Goal: Obtain resource: Download file/media

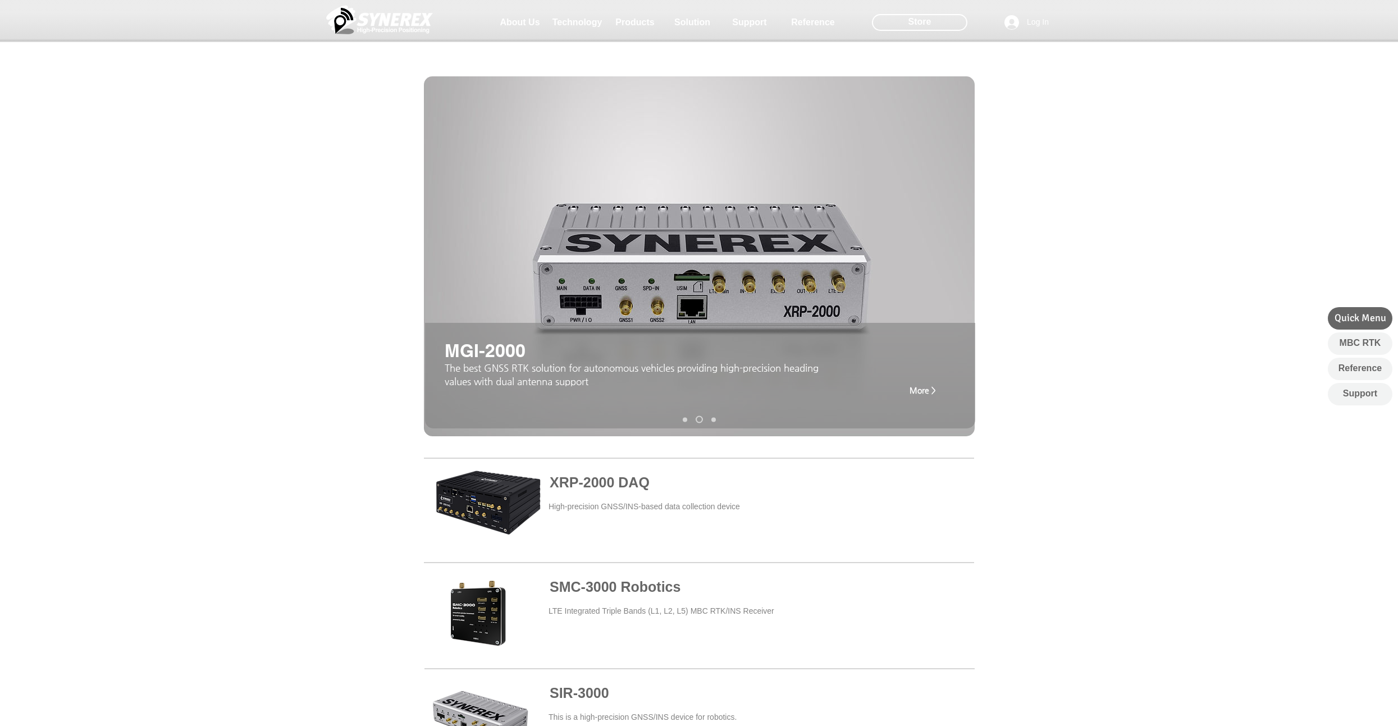
scroll to position [64, 0]
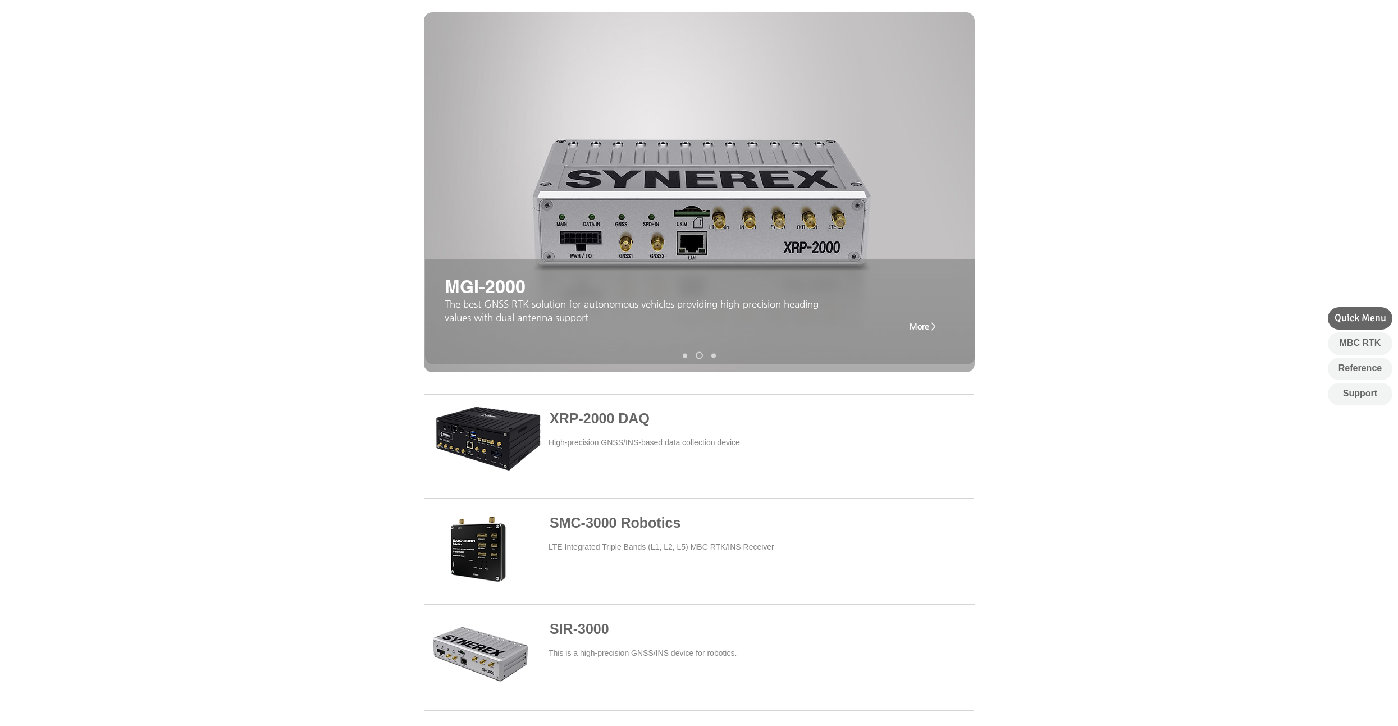
click at [542, 653] on span at bounding box center [699, 658] width 550 height 102
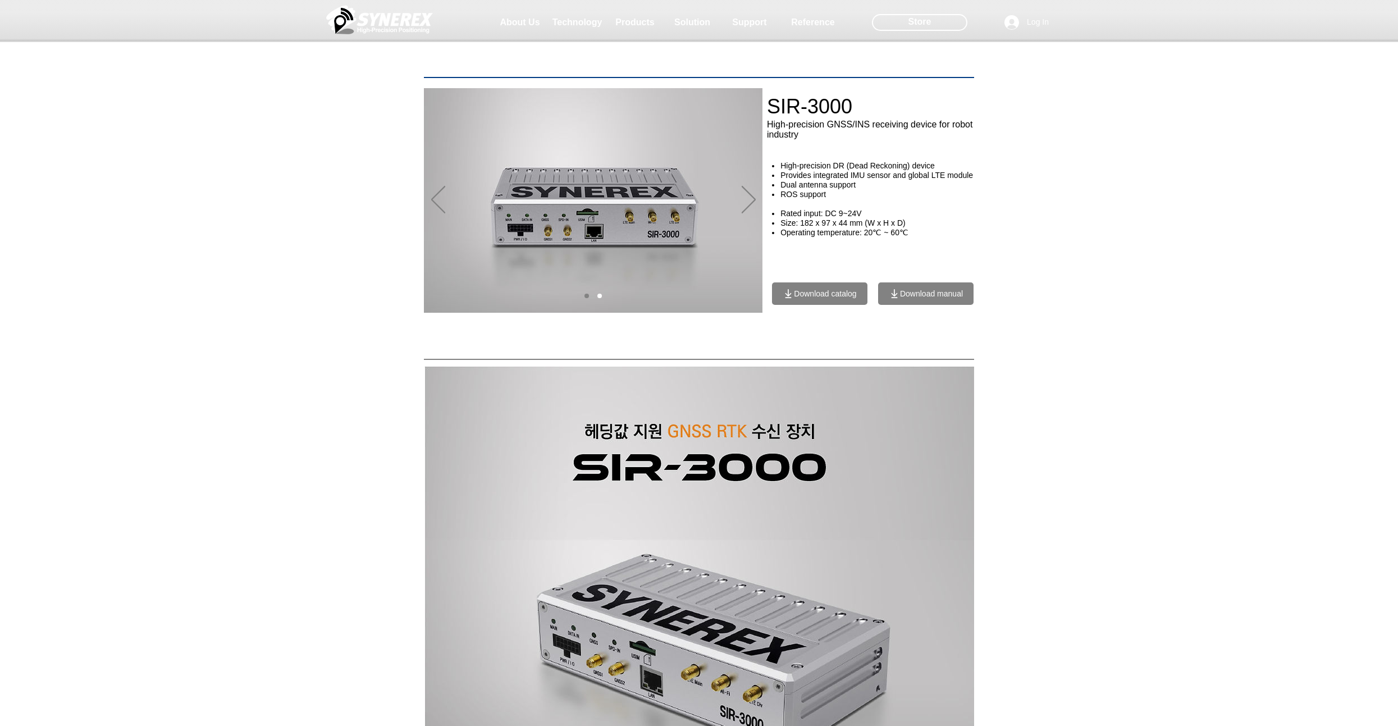
click at [902, 298] on span "Download manual" at bounding box center [931, 293] width 63 height 9
click at [916, 305] on span "Download manual" at bounding box center [925, 293] width 95 height 22
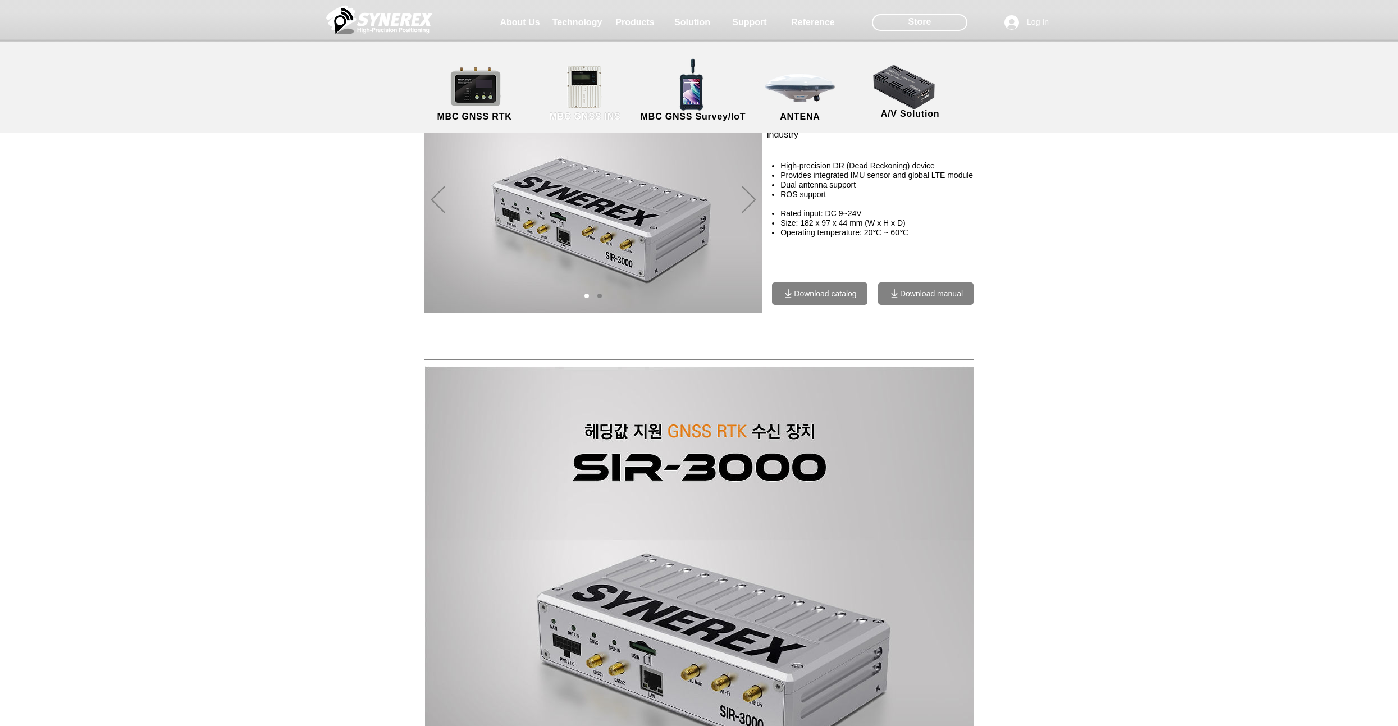
click at [608, 99] on link "MBC GNSS INS" at bounding box center [584, 94] width 101 height 59
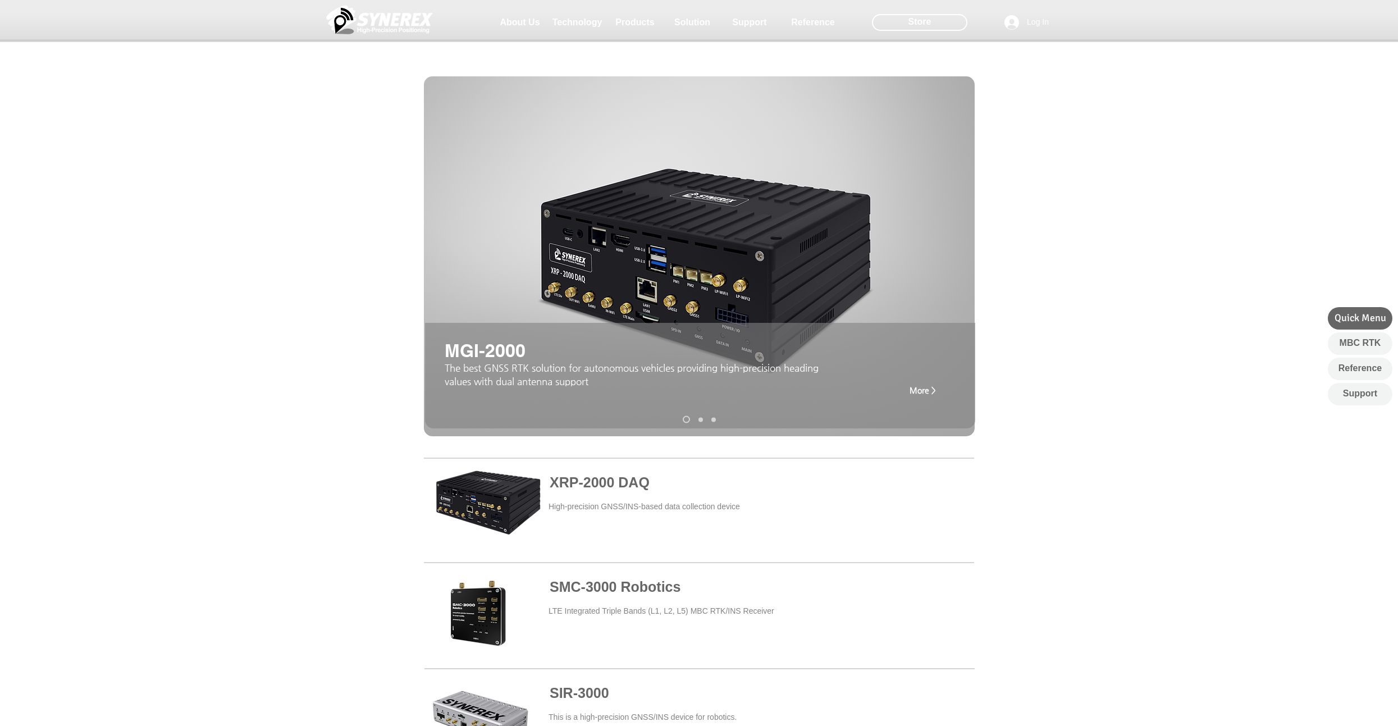
scroll to position [384, 0]
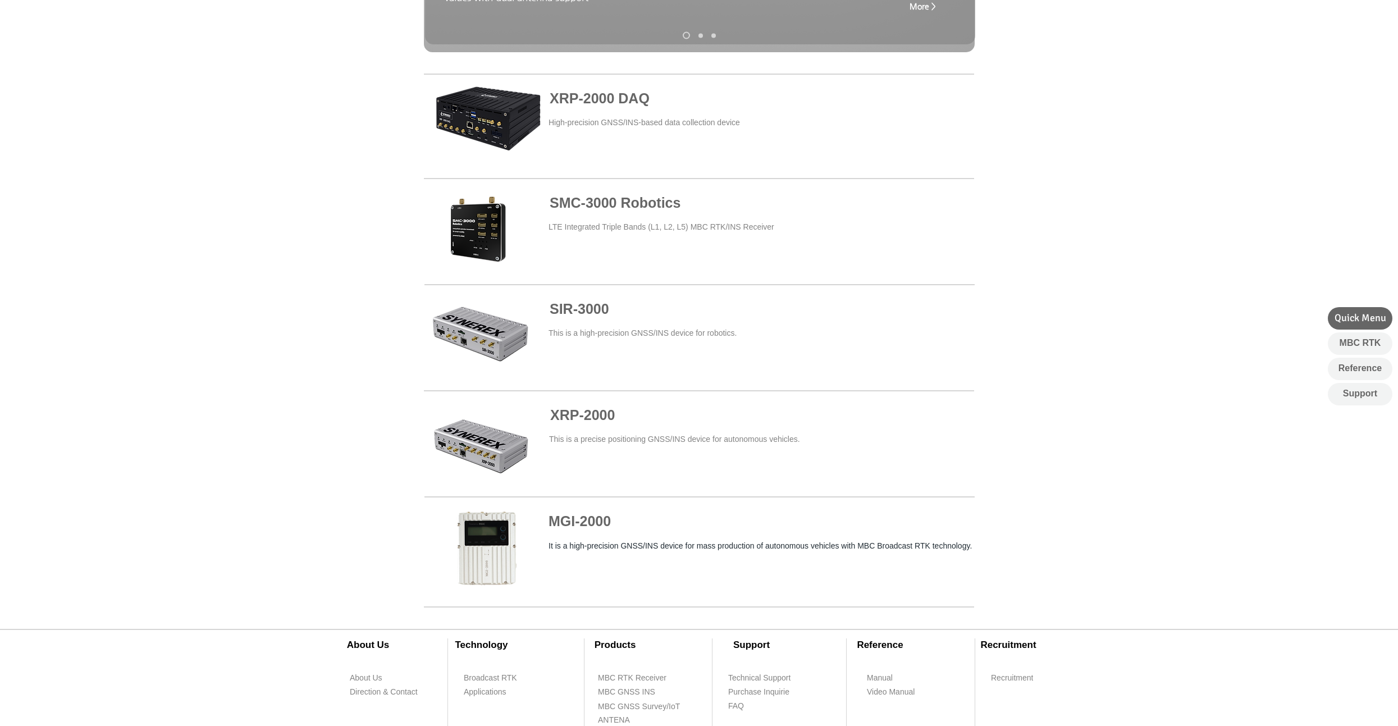
click at [496, 340] on span at bounding box center [699, 338] width 550 height 102
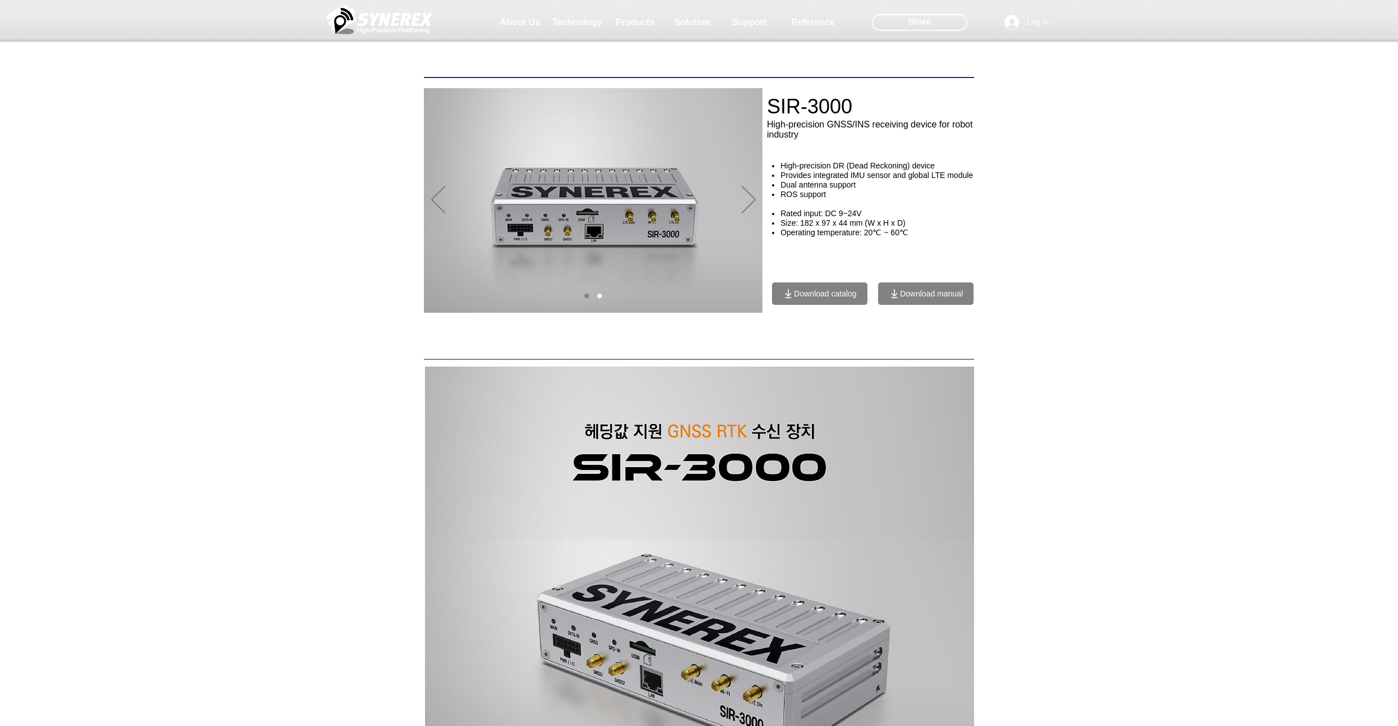
click at [924, 298] on span "Download manual" at bounding box center [931, 293] width 63 height 9
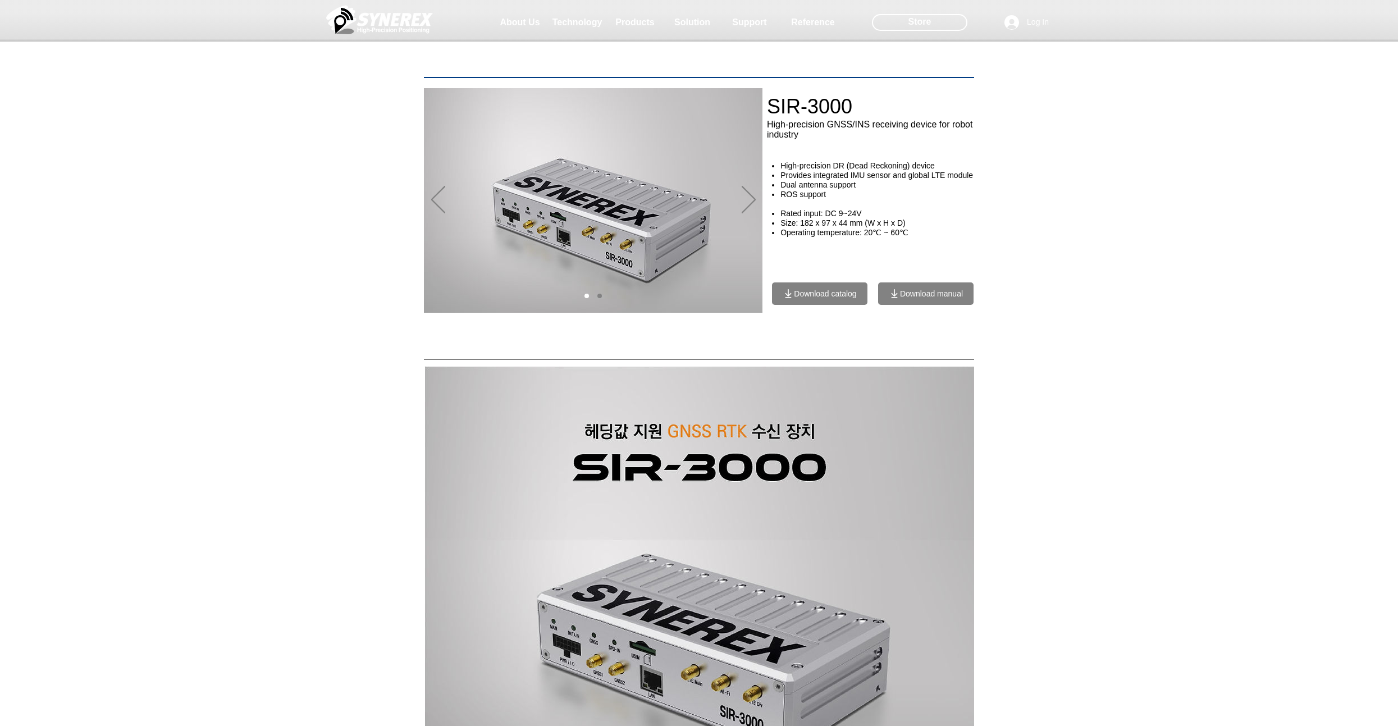
click at [821, 298] on span "Download catalog" at bounding box center [825, 293] width 62 height 9
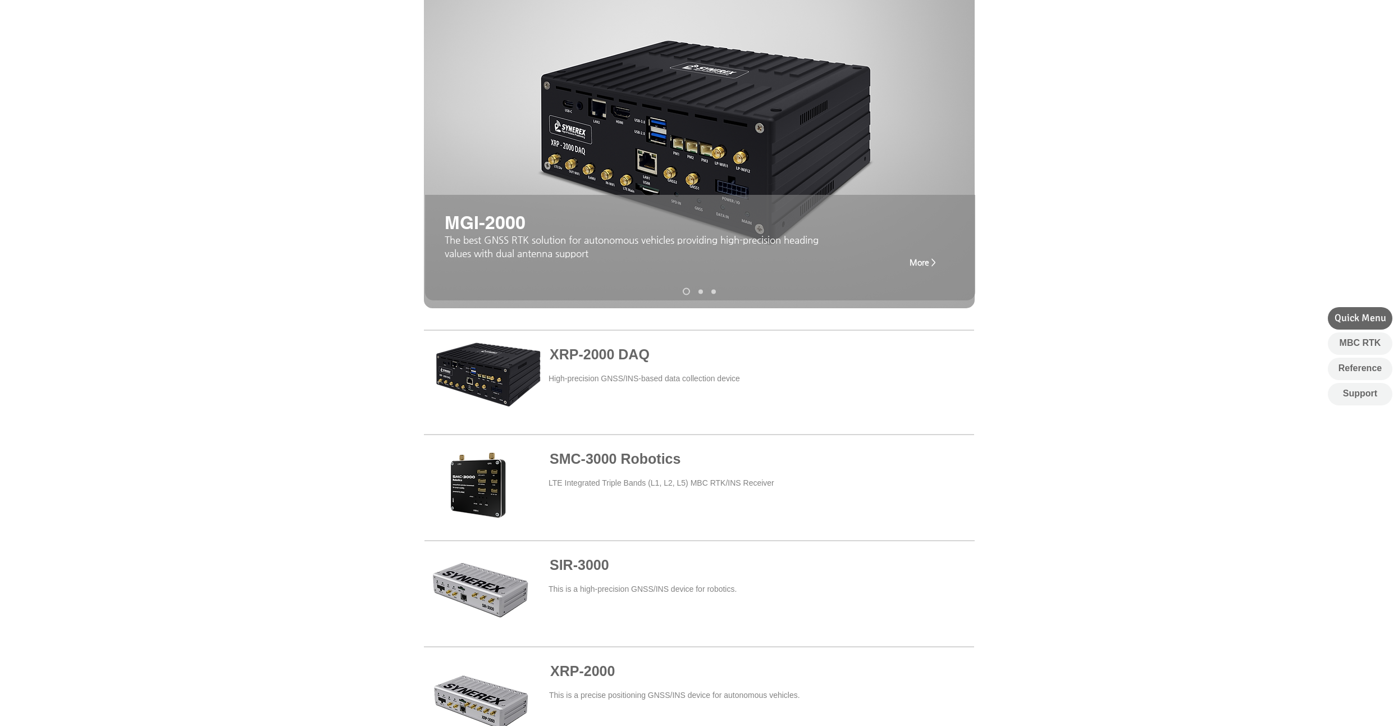
scroll to position [320, 0]
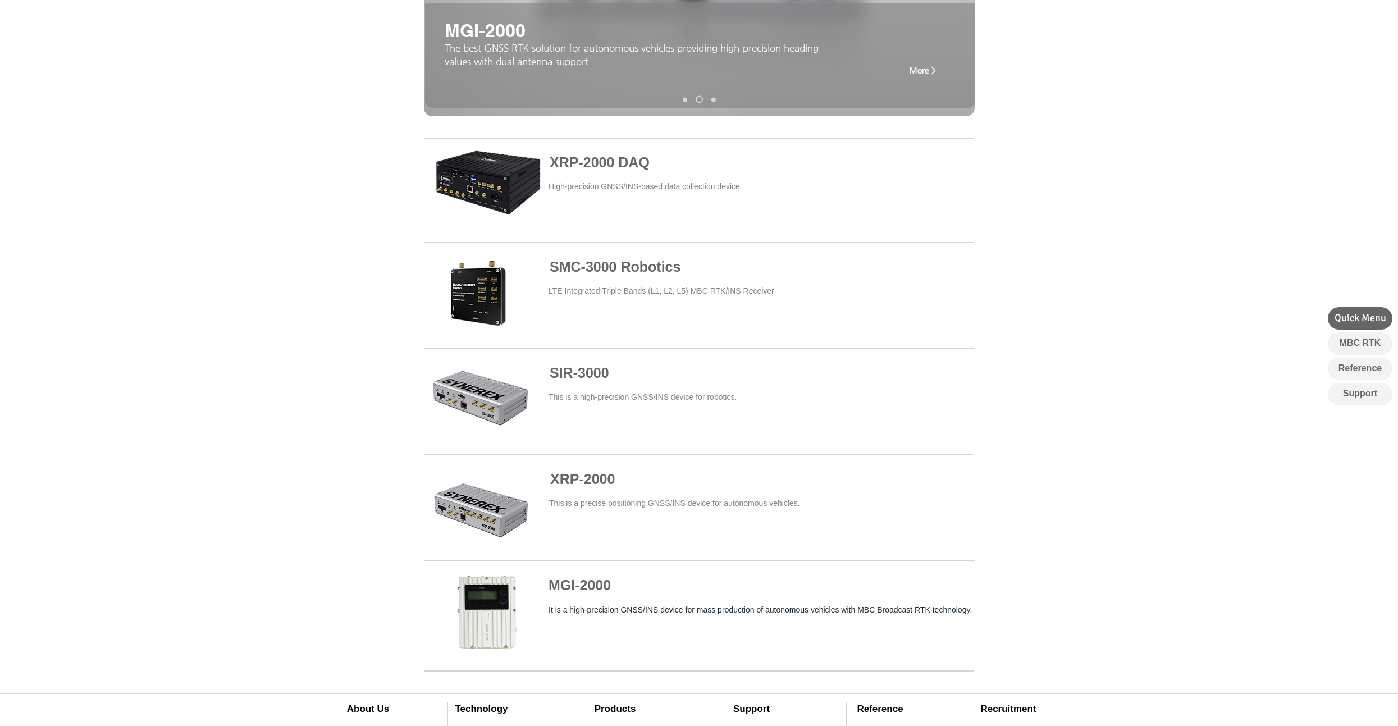
click at [611, 599] on span at bounding box center [699, 614] width 550 height 102
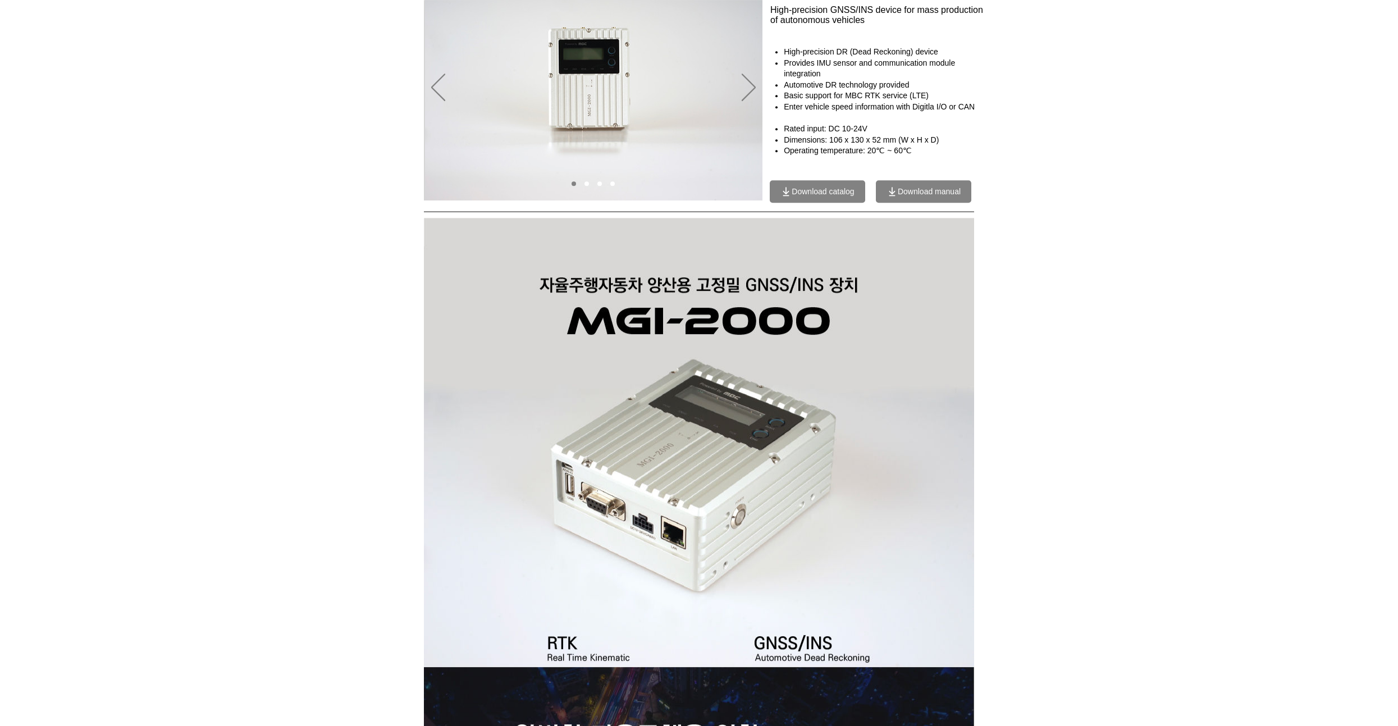
scroll to position [192, 0]
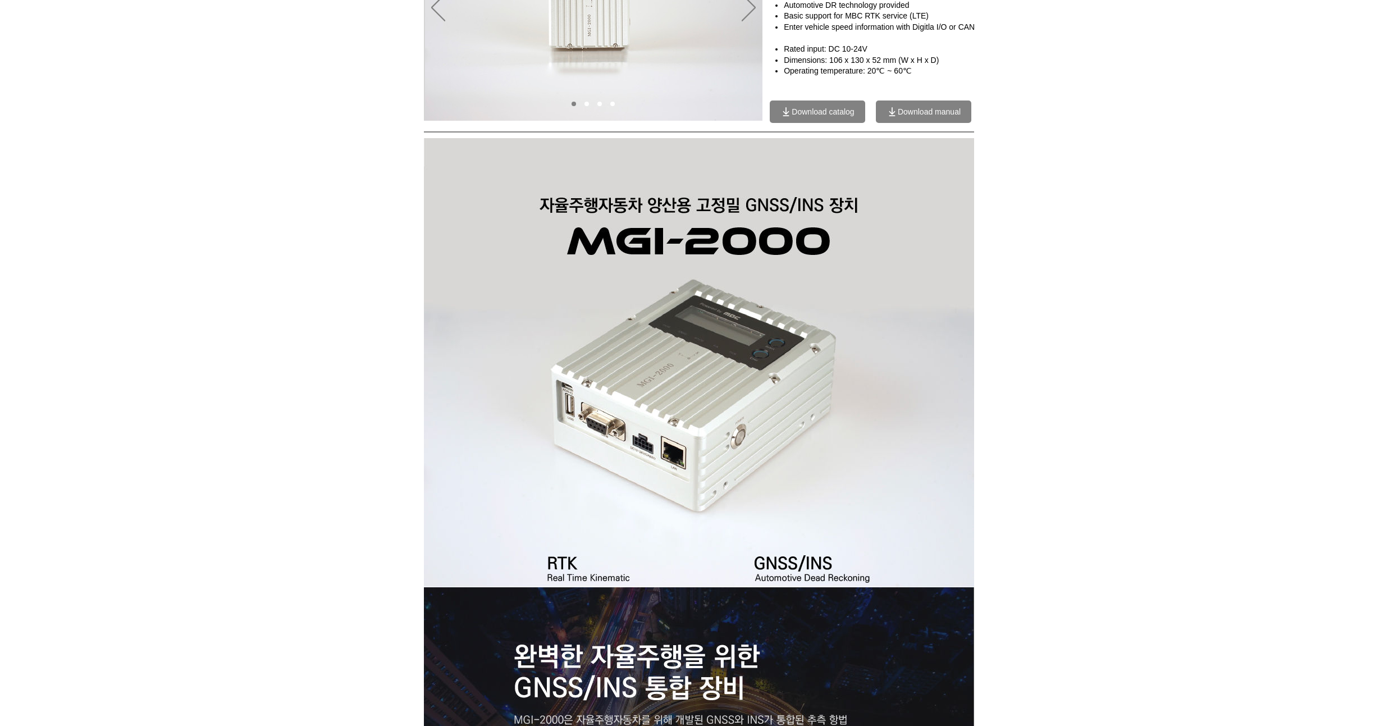
click at [936, 132] on div at bounding box center [699, 132] width 550 height 3
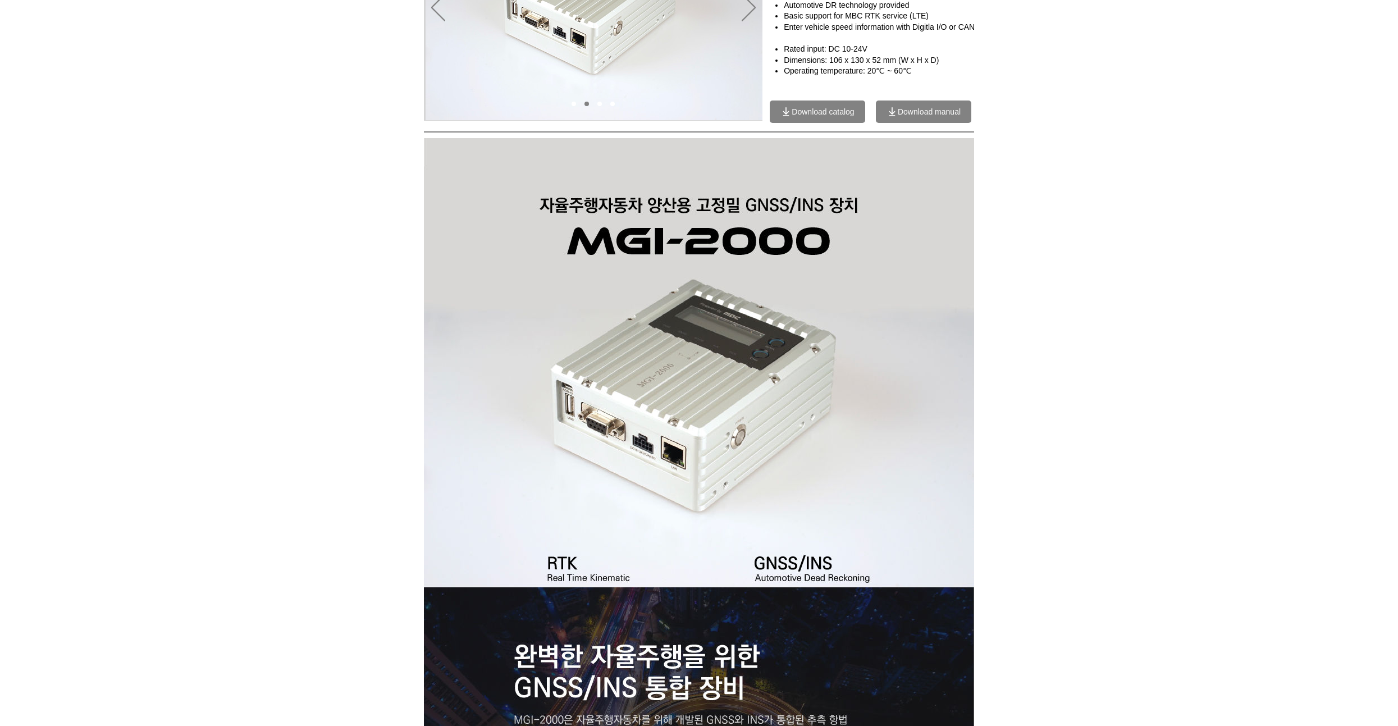
click at [934, 116] on span "Download manual" at bounding box center [928, 111] width 63 height 9
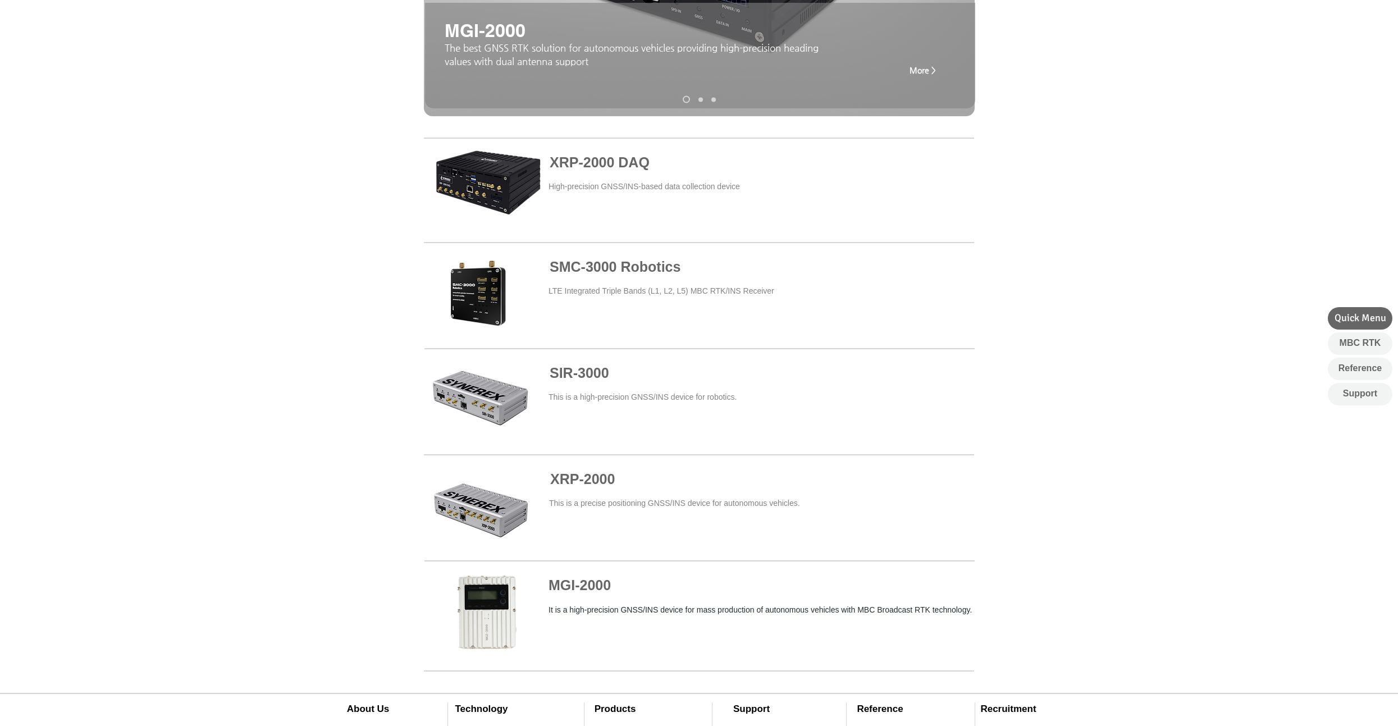
click at [643, 274] on span "SMC-3000 Robotics" at bounding box center [614, 267] width 131 height 16
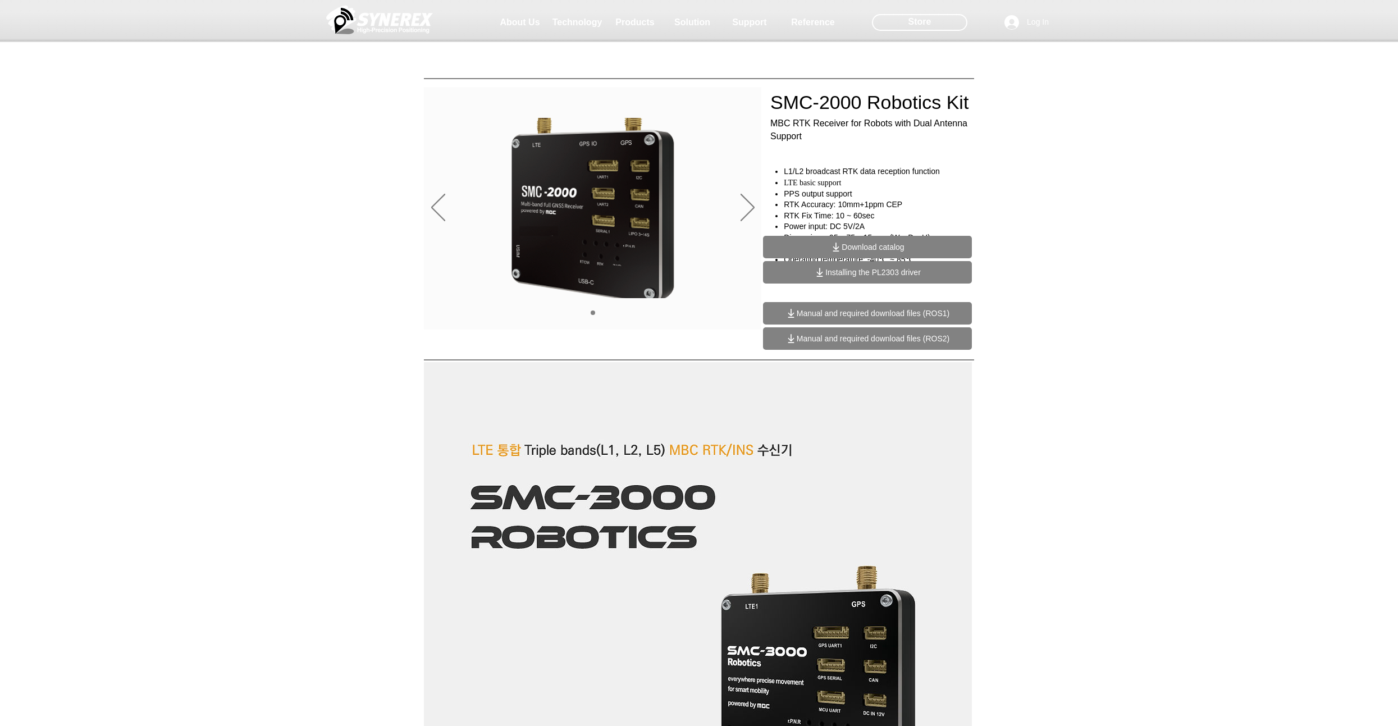
scroll to position [320, 0]
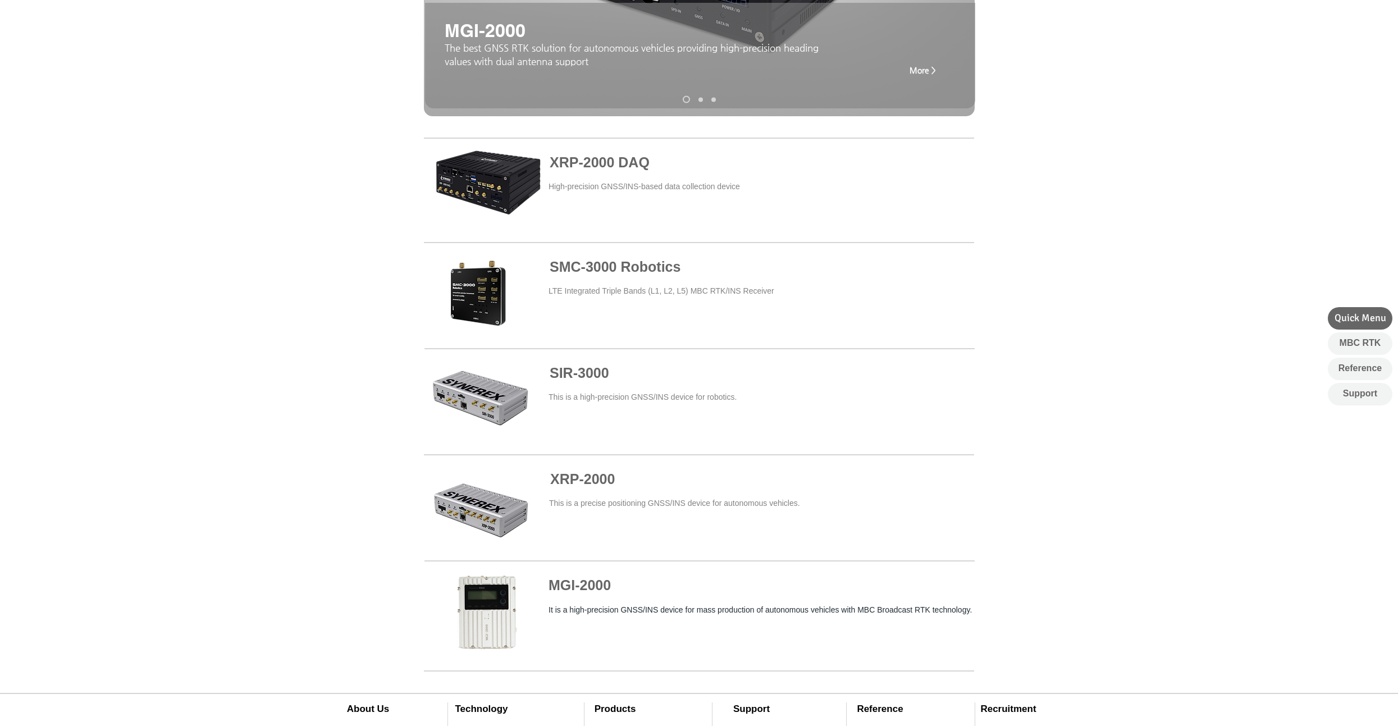
drag, startPoint x: 616, startPoint y: 486, endPoint x: 601, endPoint y: 484, distance: 15.8
click at [611, 486] on h4 "XRP-2 000" at bounding box center [631, 479] width 163 height 21
click at [601, 484] on span "000" at bounding box center [604, 479] width 24 height 16
click at [597, 479] on span "000" at bounding box center [604, 479] width 24 height 16
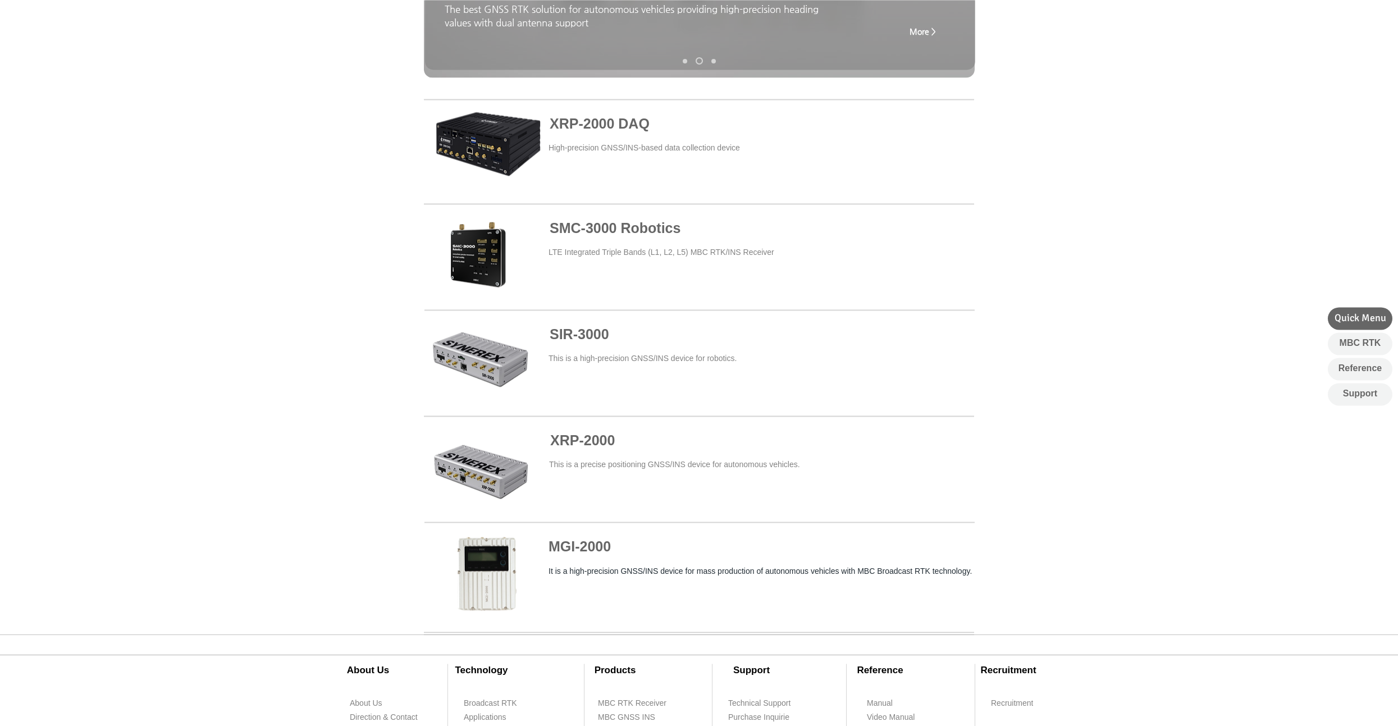
scroll to position [448, 0]
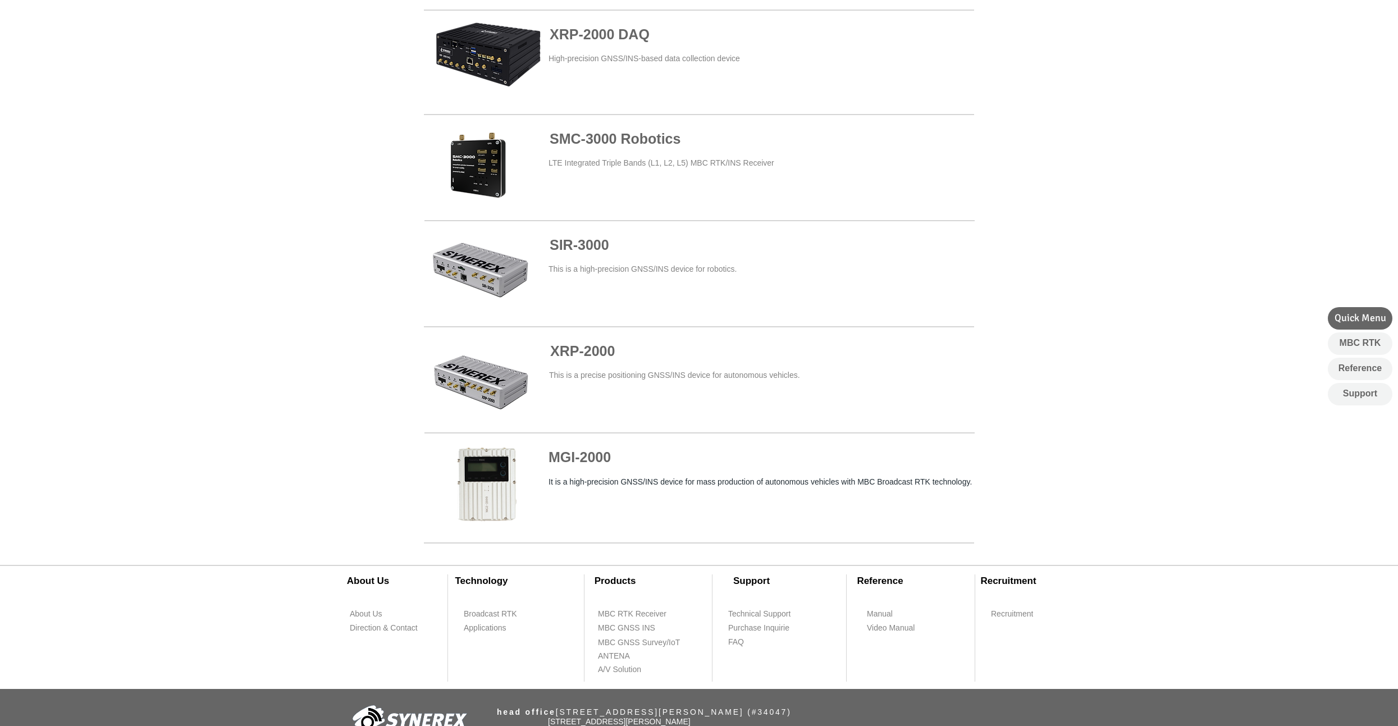
click at [479, 382] on span at bounding box center [700, 380] width 550 height 102
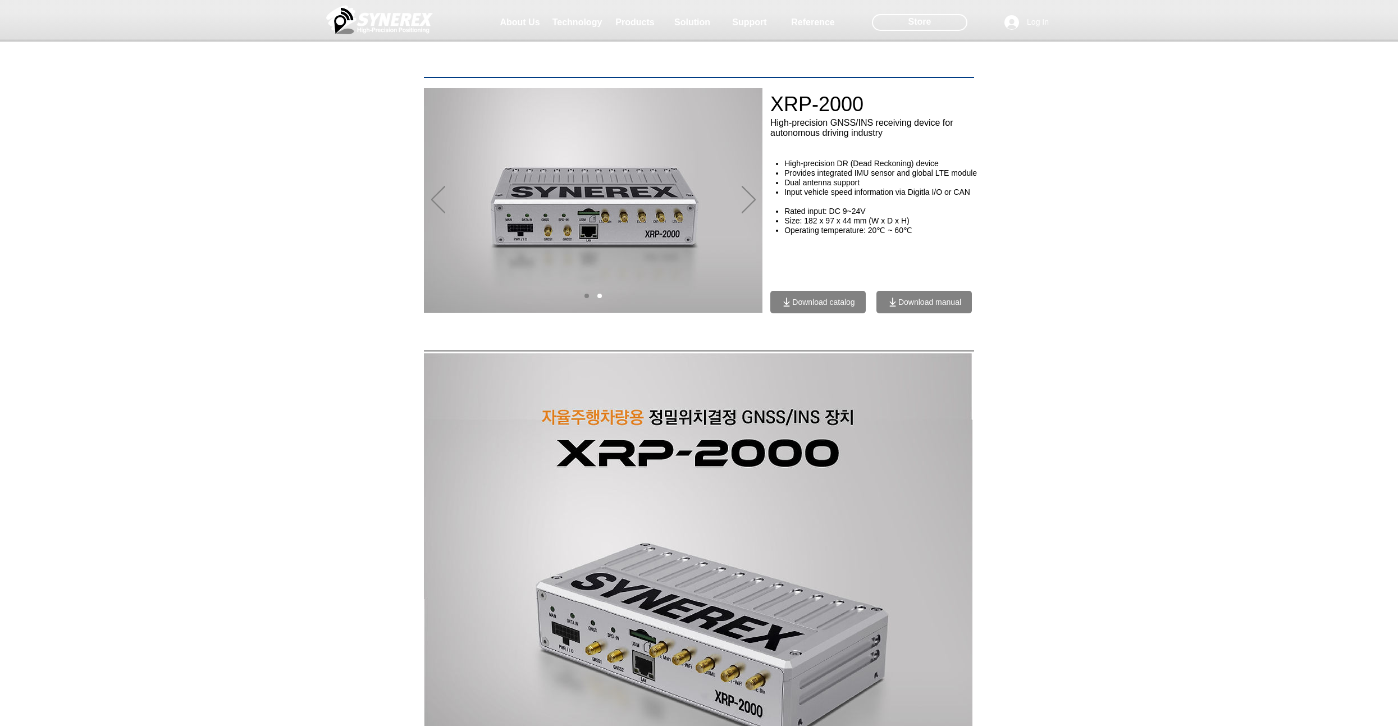
click at [936, 306] on span "Download manual" at bounding box center [929, 301] width 63 height 9
